Goal: Navigation & Orientation: Find specific page/section

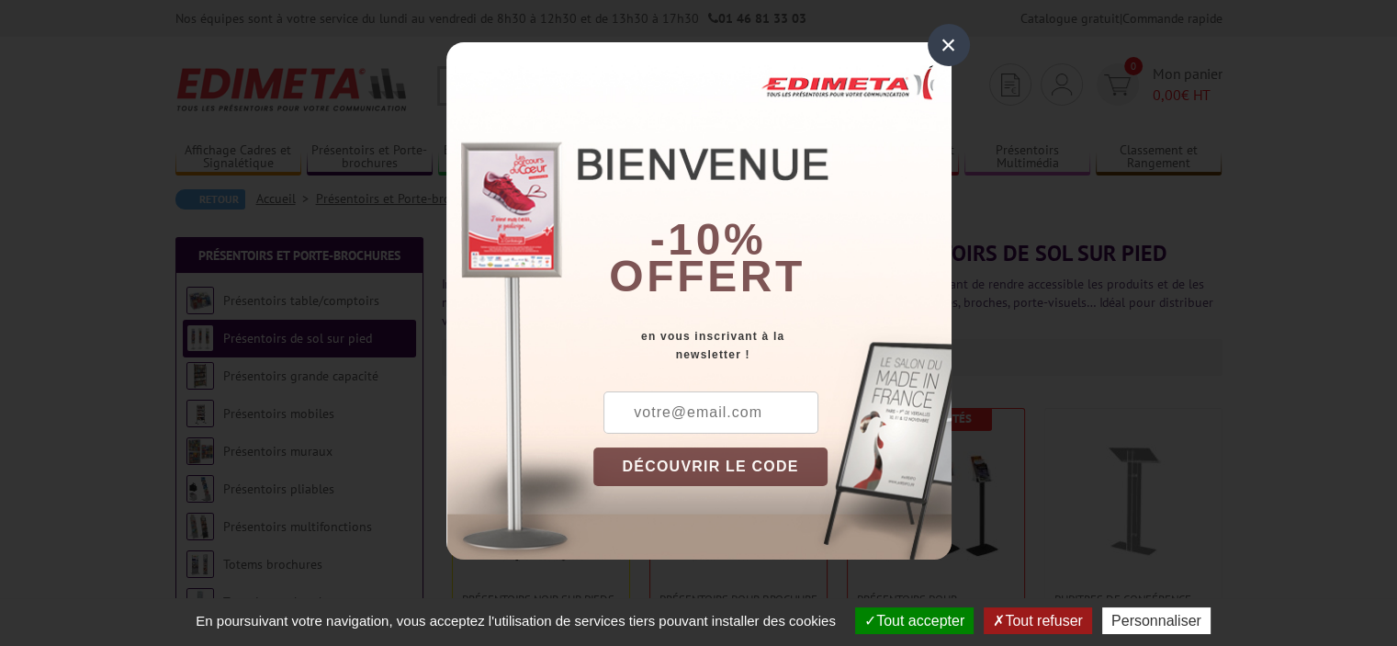
click at [939, 54] on div "×" at bounding box center [949, 45] width 42 height 42
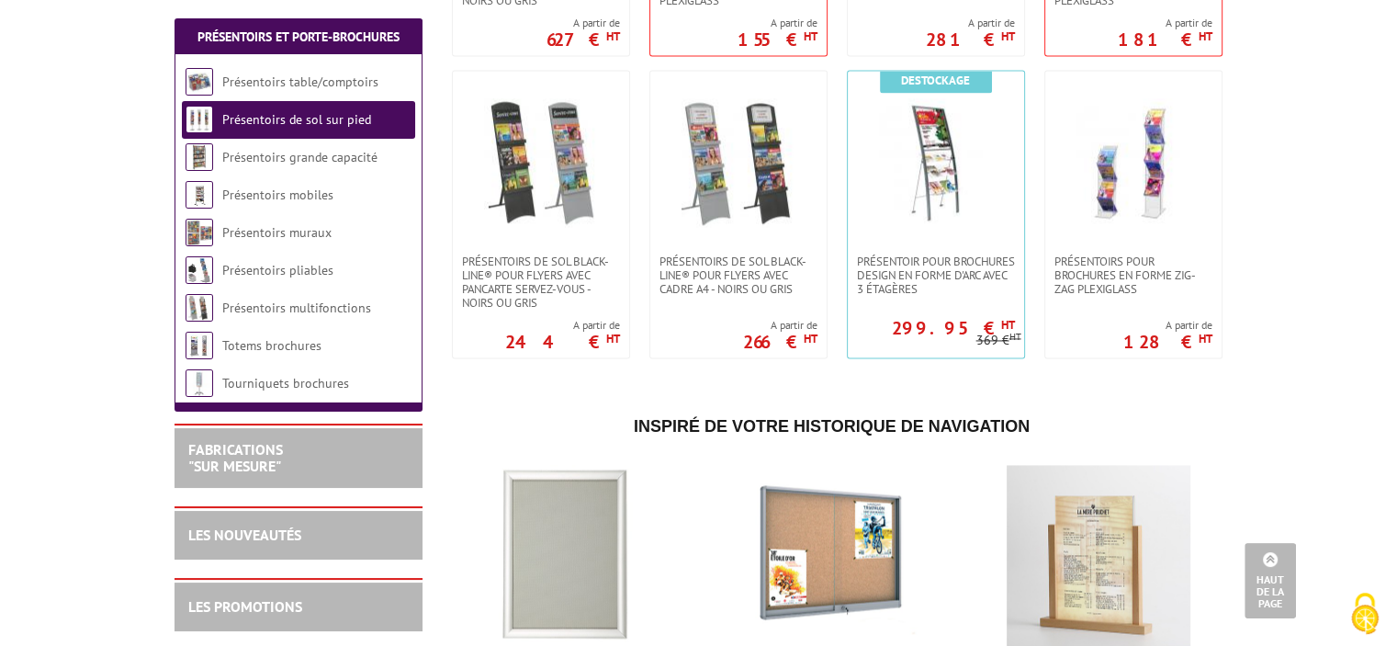
scroll to position [2663, 0]
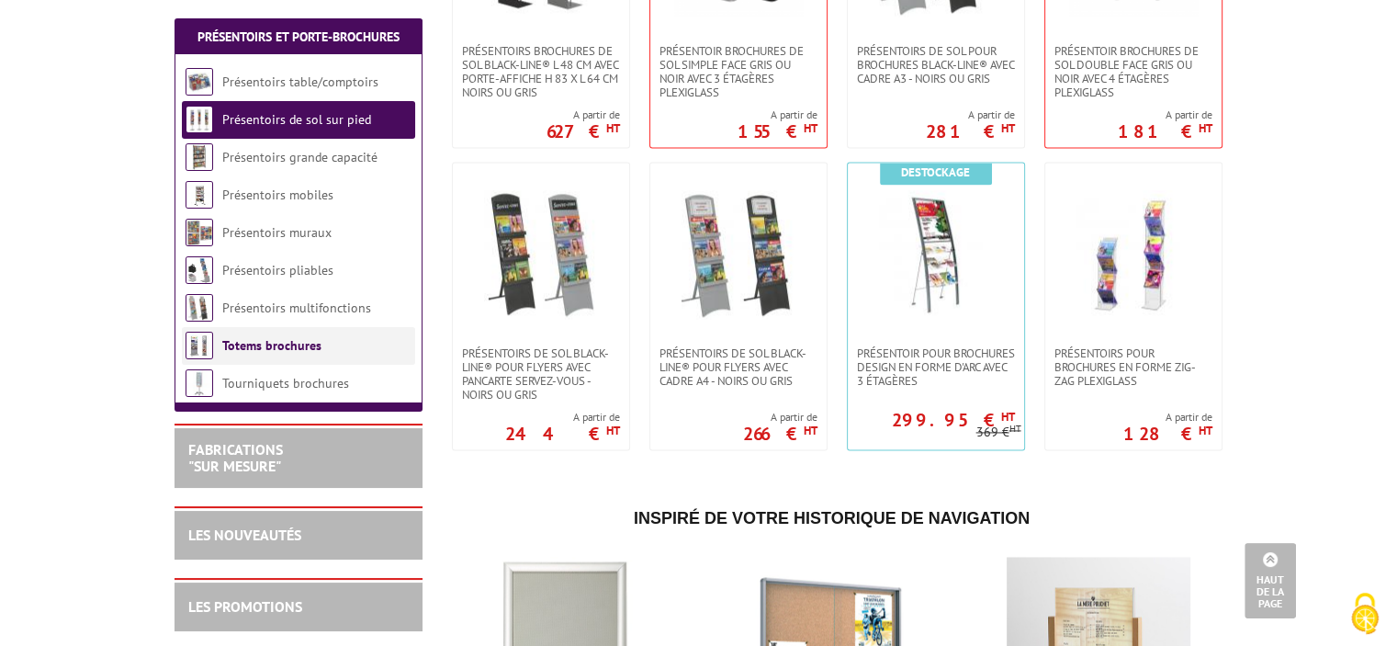
click at [253, 341] on link "Totems brochures" at bounding box center [271, 345] width 99 height 17
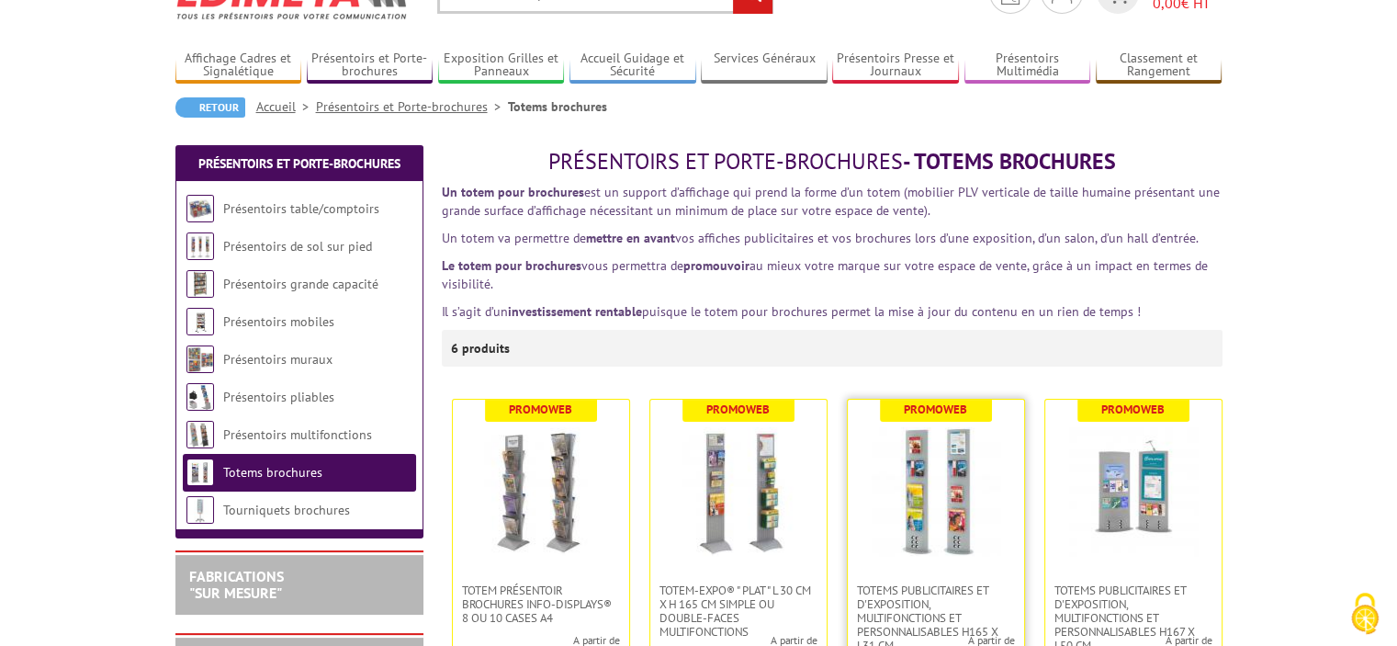
scroll to position [276, 0]
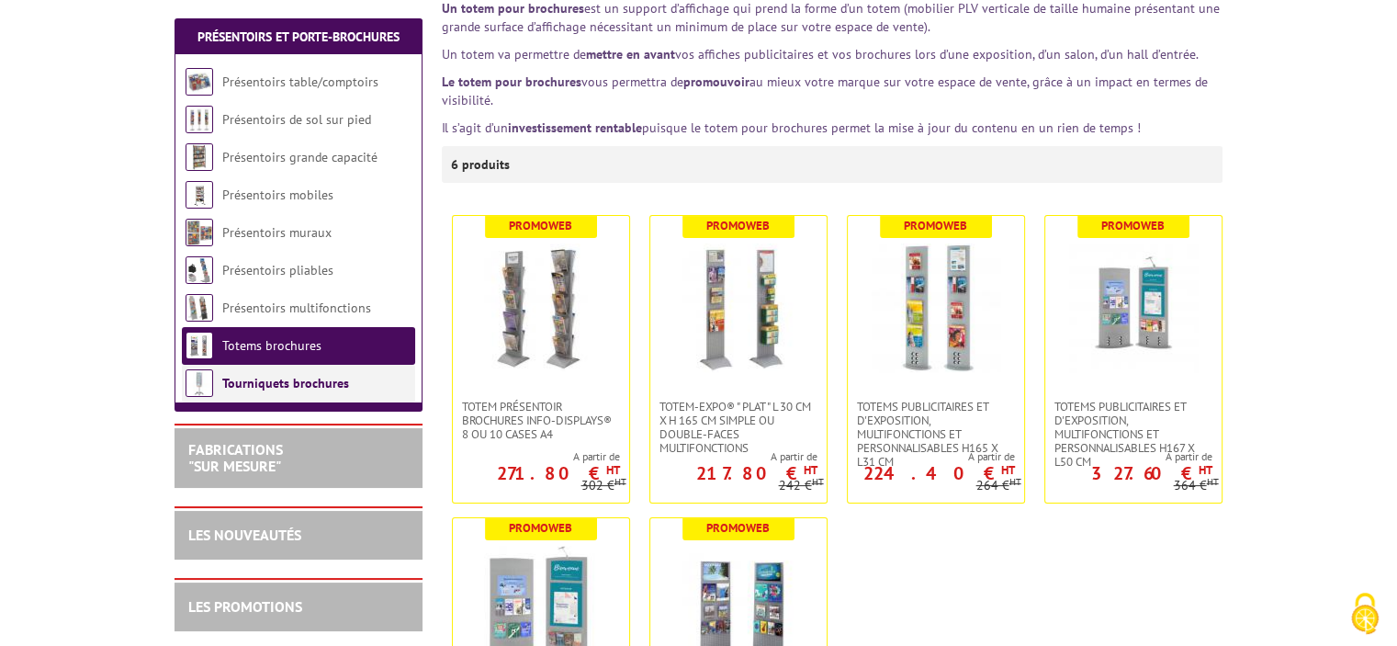
click at [291, 386] on link "Tourniquets brochures" at bounding box center [285, 383] width 127 height 17
